Goal: Task Accomplishment & Management: Manage account settings

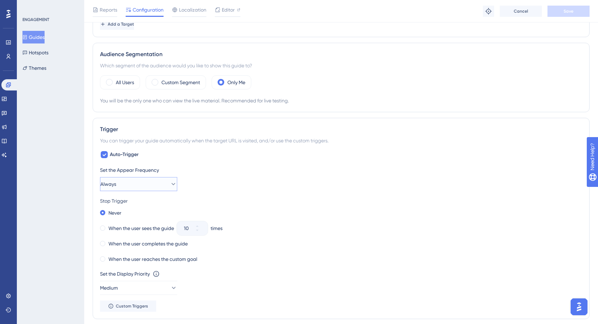
click at [170, 185] on icon at bounding box center [173, 184] width 7 height 7
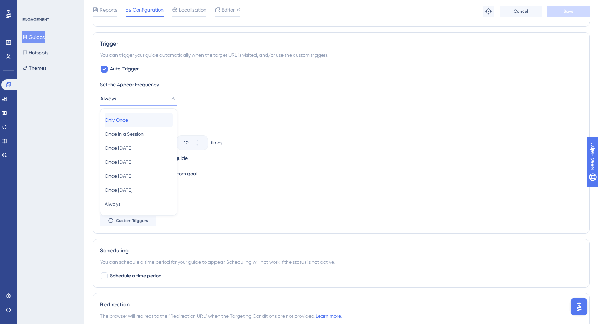
click at [153, 119] on div "Only Once Only Once" at bounding box center [139, 120] width 68 height 14
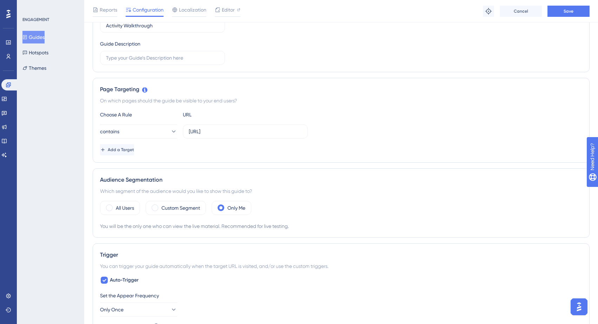
scroll to position [101, 0]
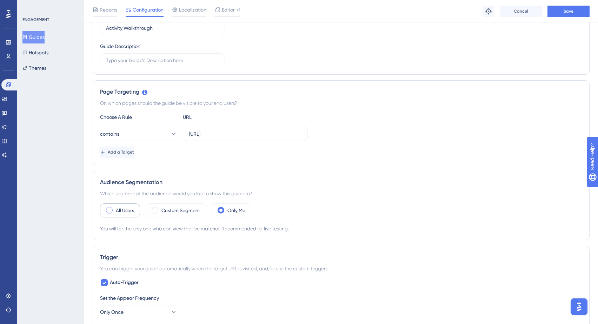
click at [116, 213] on label "All Users" at bounding box center [125, 210] width 18 height 8
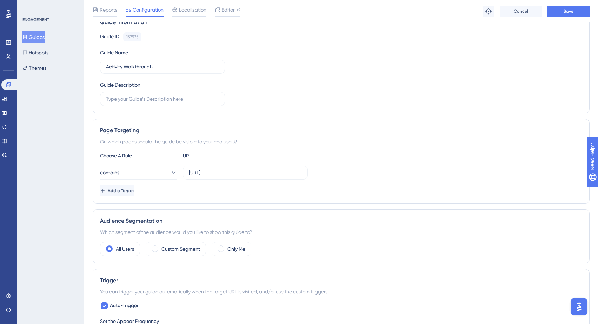
scroll to position [0, 0]
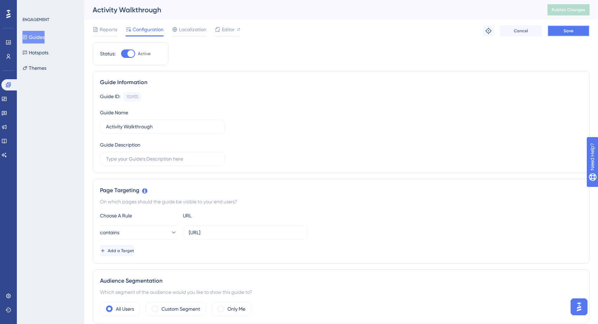
click at [571, 29] on span "Save" at bounding box center [568, 31] width 10 height 6
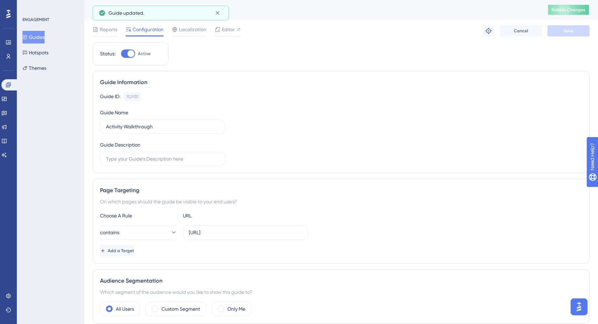
click at [572, 11] on span "Publish Changes" at bounding box center [569, 10] width 34 height 6
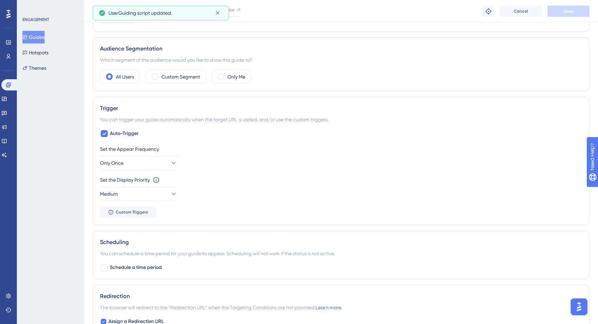
scroll to position [233, 0]
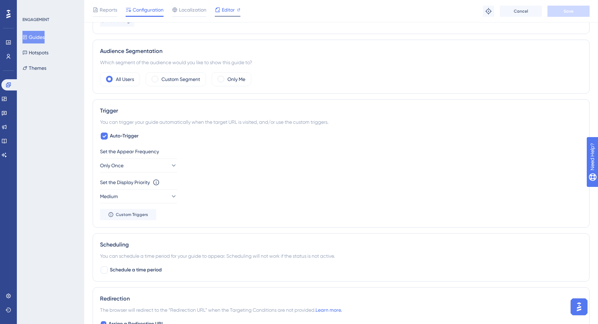
click at [230, 12] on span "Editor" at bounding box center [228, 10] width 13 height 8
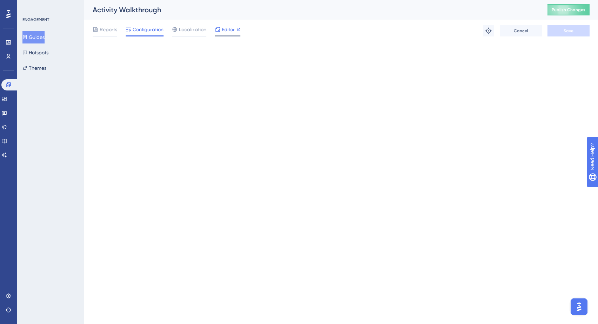
scroll to position [0, 0]
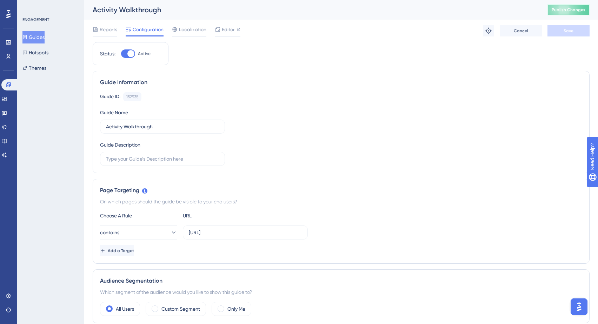
click at [580, 9] on span "Publish Changes" at bounding box center [569, 10] width 34 height 6
click at [229, 31] on span "Editor" at bounding box center [228, 29] width 13 height 8
click at [42, 41] on button "Guides" at bounding box center [33, 37] width 22 height 13
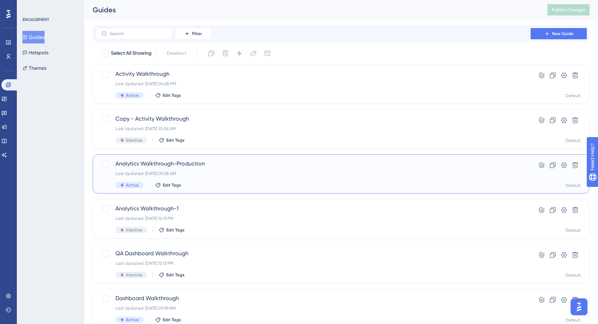
click at [194, 167] on span "Analytics Walkthrough-Production" at bounding box center [312, 164] width 395 height 8
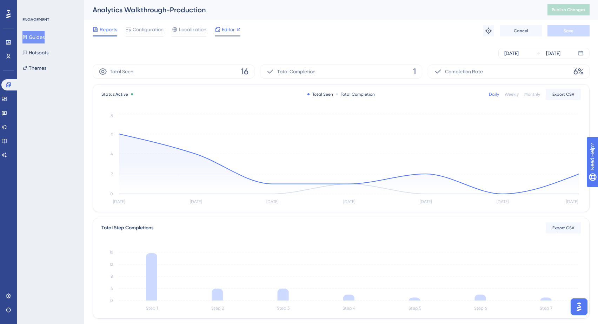
click at [230, 30] on span "Editor" at bounding box center [228, 29] width 13 height 8
click at [230, 29] on span "Editor" at bounding box center [228, 29] width 13 height 8
